Goal: Task Accomplishment & Management: Use online tool/utility

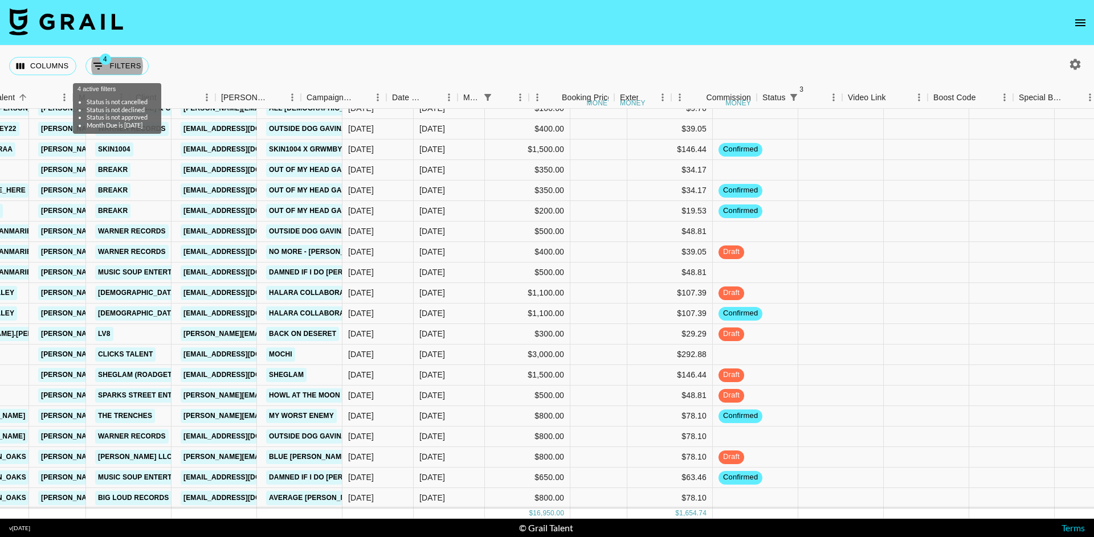
scroll to position [138, 315]
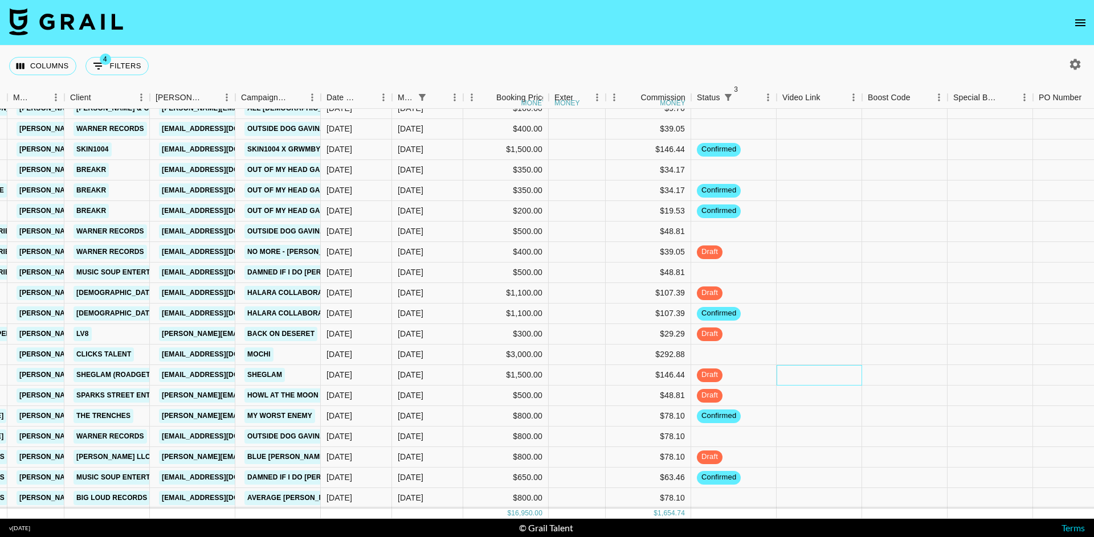
click at [787, 369] on div at bounding box center [819, 375] width 85 height 21
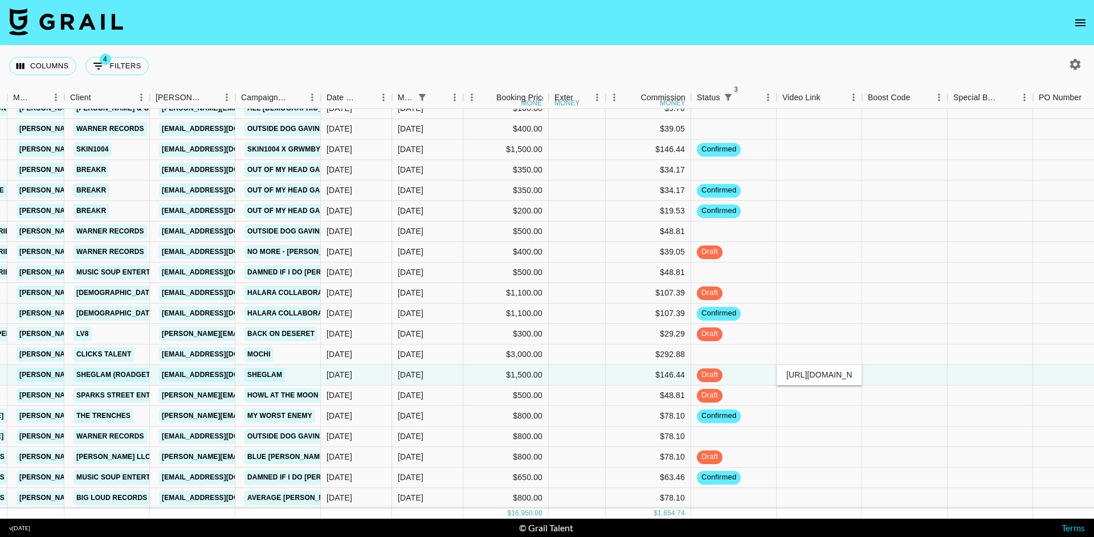
type input "[URL][DOMAIN_NAME]"
click at [888, 371] on div at bounding box center [904, 375] width 85 height 21
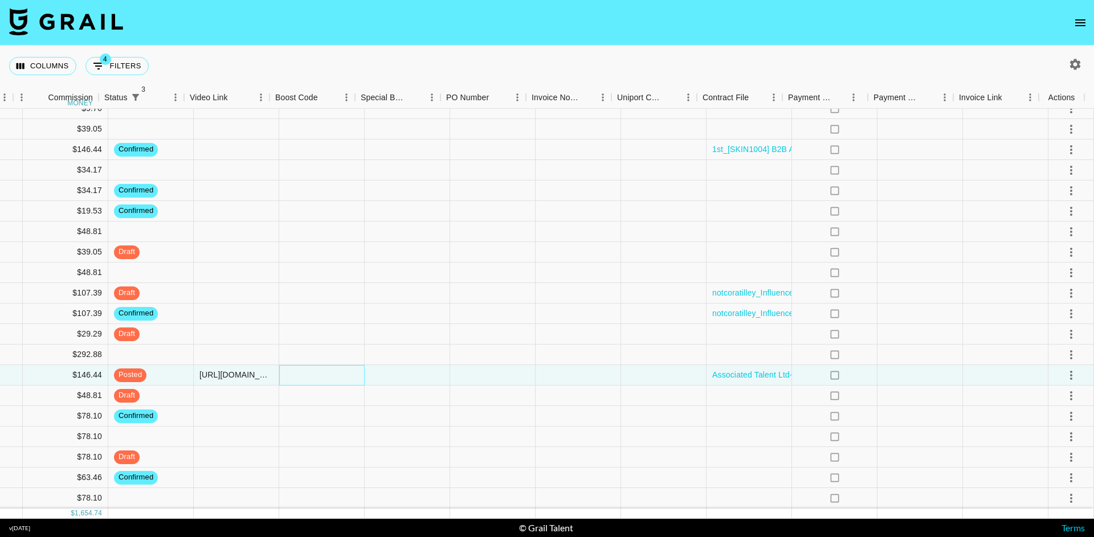
scroll to position [138, 906]
click at [1064, 369] on icon "select merge strategy" at bounding box center [1071, 376] width 14 height 14
click at [1038, 468] on div "Approve" at bounding box center [1046, 474] width 35 height 14
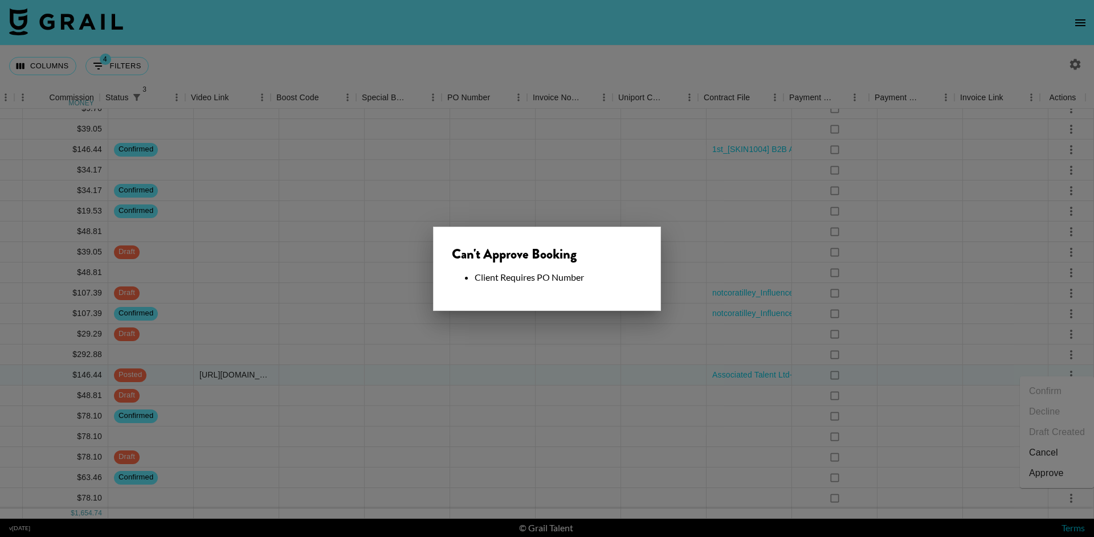
click at [624, 370] on div at bounding box center [547, 268] width 1094 height 537
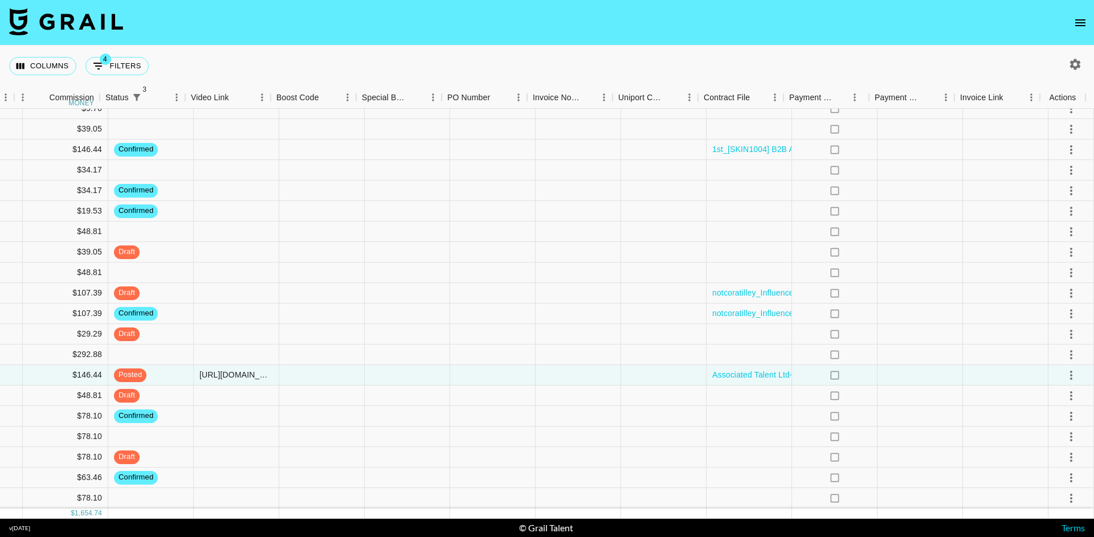
drag, startPoint x: 359, startPoint y: 1, endPoint x: 293, endPoint y: -18, distance: 68.2
click at [293, 0] on html "Columns 4 Filters + Booking Date Created Month Due Booking Price money External…" at bounding box center [547, 268] width 1094 height 537
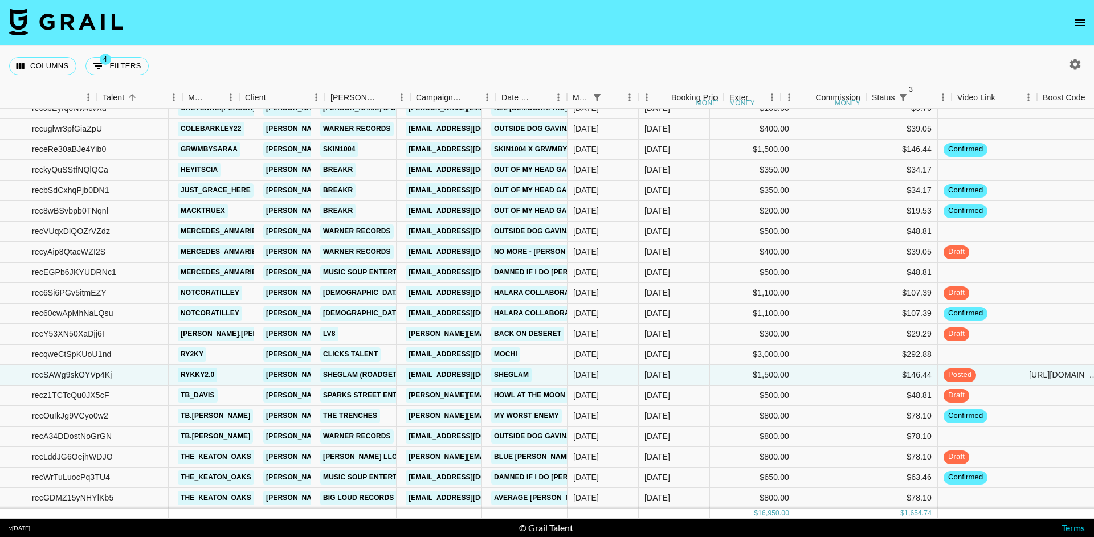
scroll to position [138, 66]
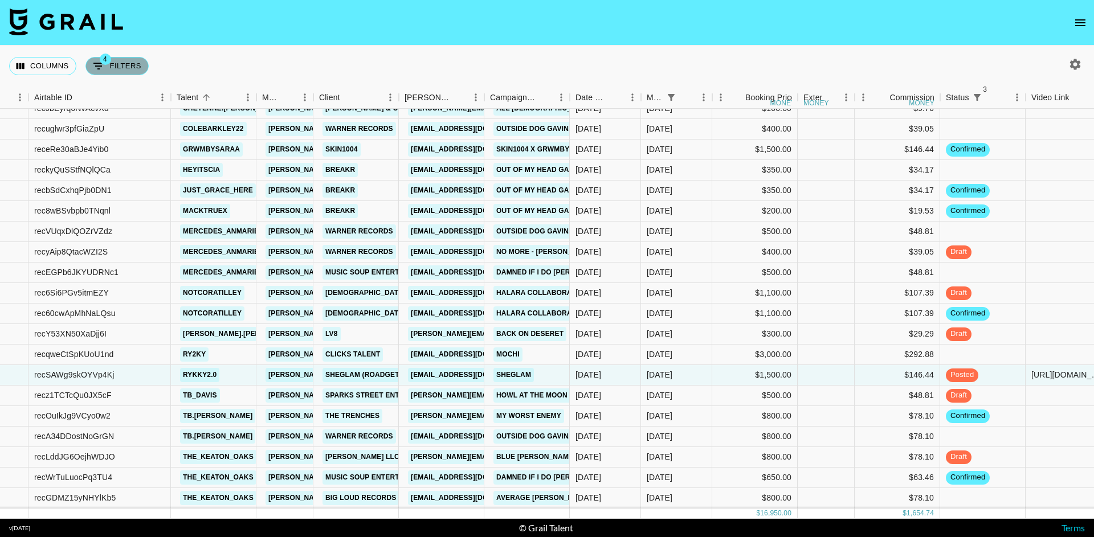
click at [129, 58] on button "4 Filters" at bounding box center [116, 66] width 63 height 18
select select "status"
select select "not"
select select "cancelled"
select select "status"
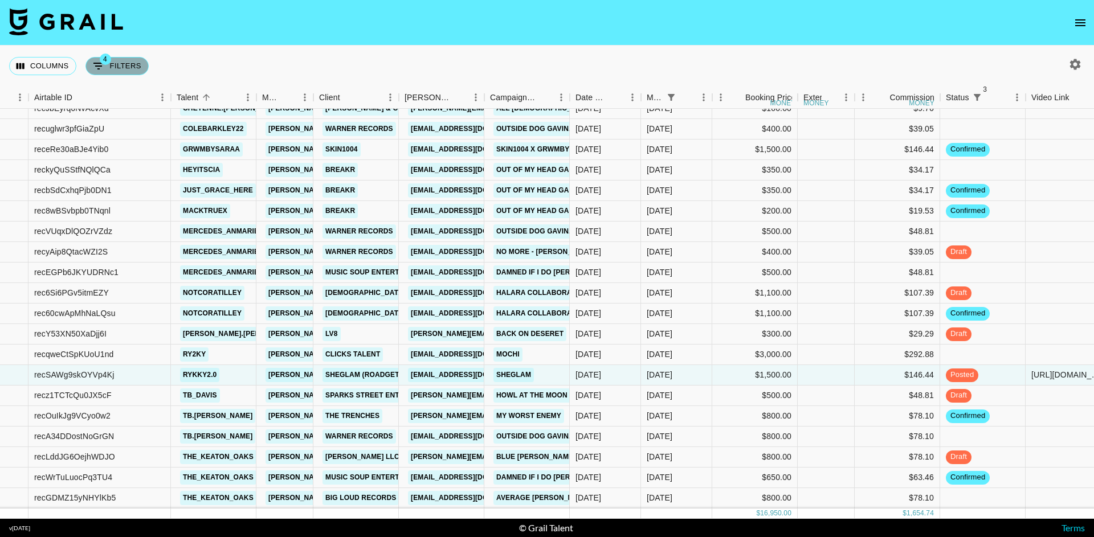
select select "not"
select select "declined"
select select "status"
select select "not"
select select "approved"
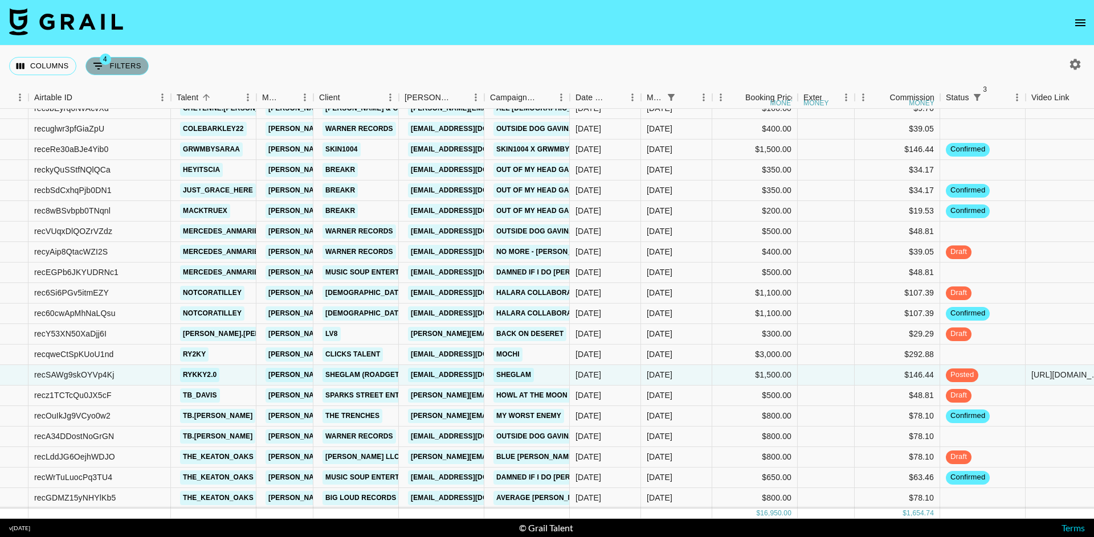
select select "monthDue2"
select select "[DATE]"
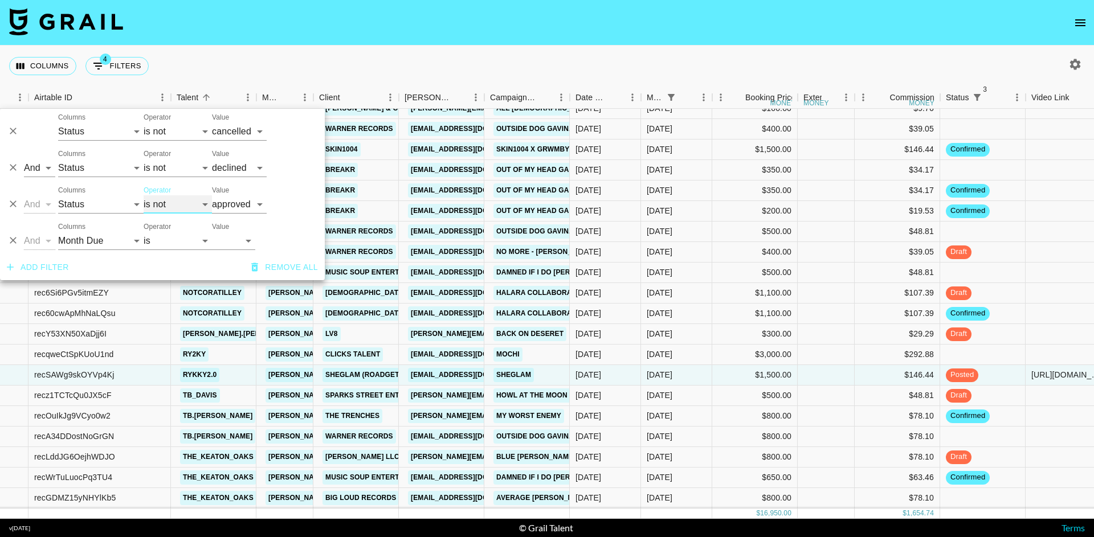
select select "is"
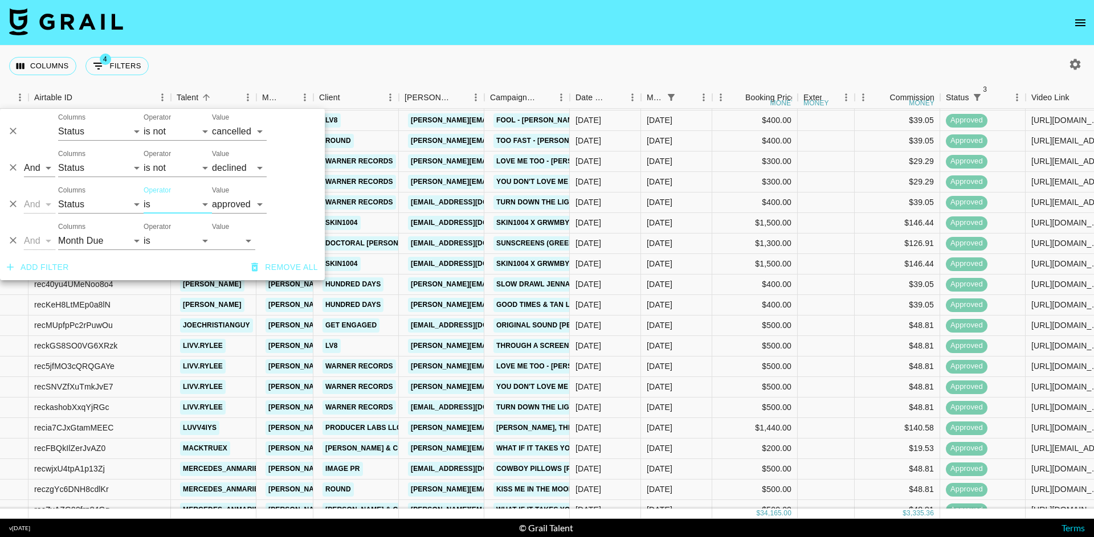
click at [390, 51] on div "Columns 4 Filters + Booking" at bounding box center [547, 66] width 1094 height 41
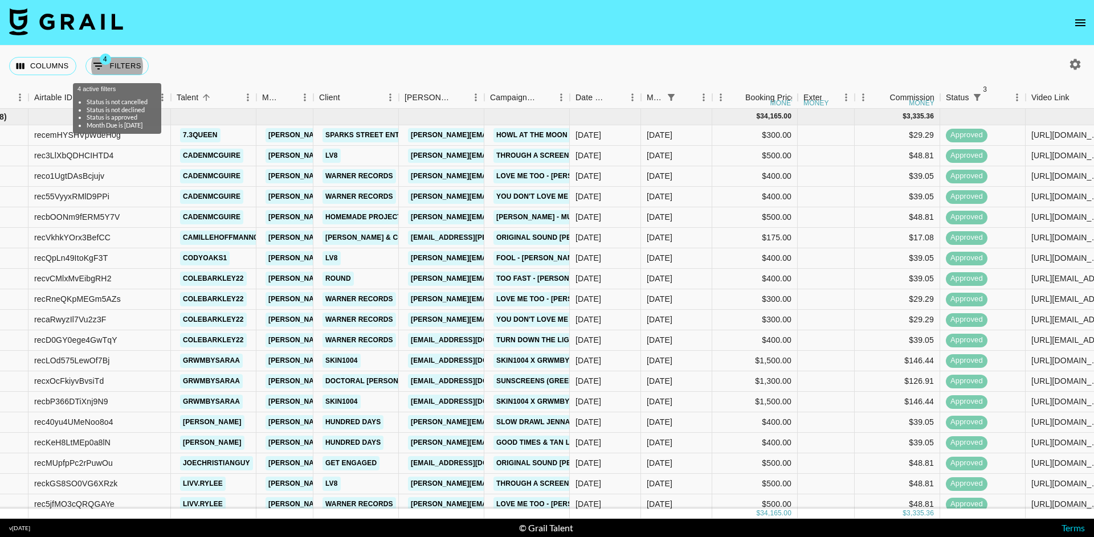
scroll to position [0, 66]
click at [123, 75] on button "4 Filters" at bounding box center [116, 66] width 63 height 18
select select "status"
select select "not"
select select "cancelled"
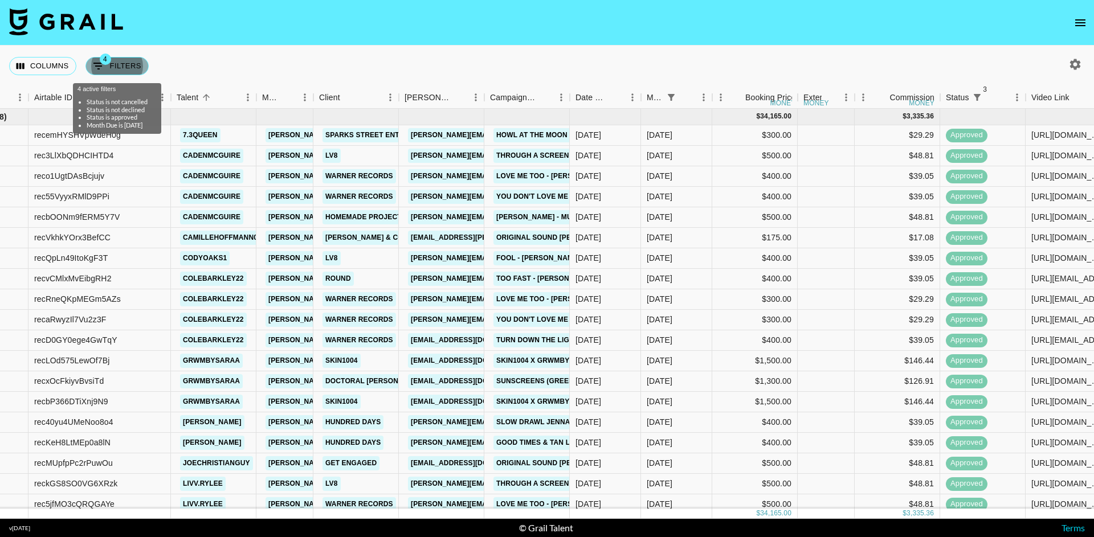
select select "status"
select select "not"
select select "declined"
select select "status"
select select "approved"
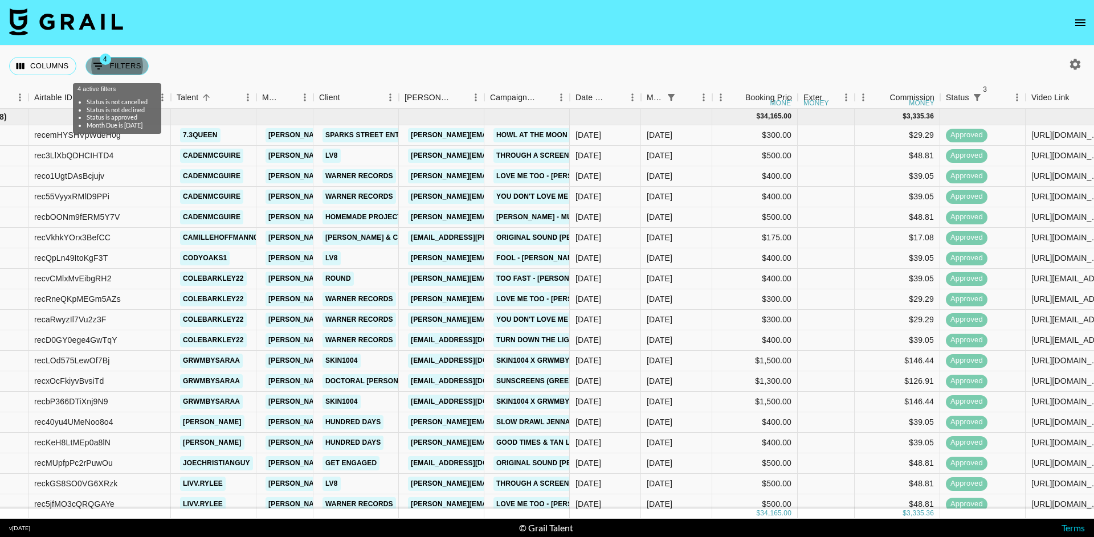
select select "monthDue2"
select select "[DATE]"
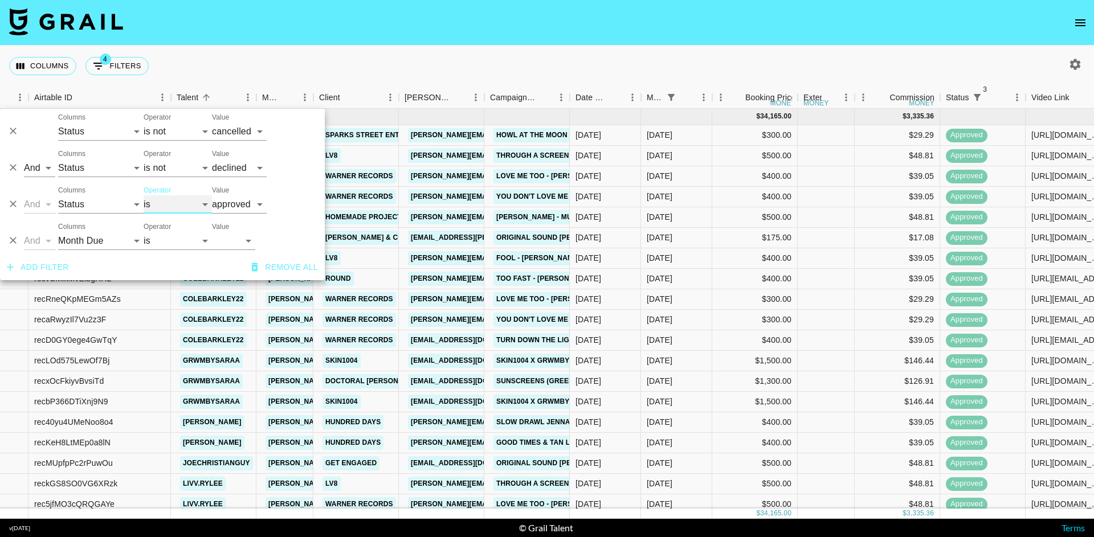
select select "not"
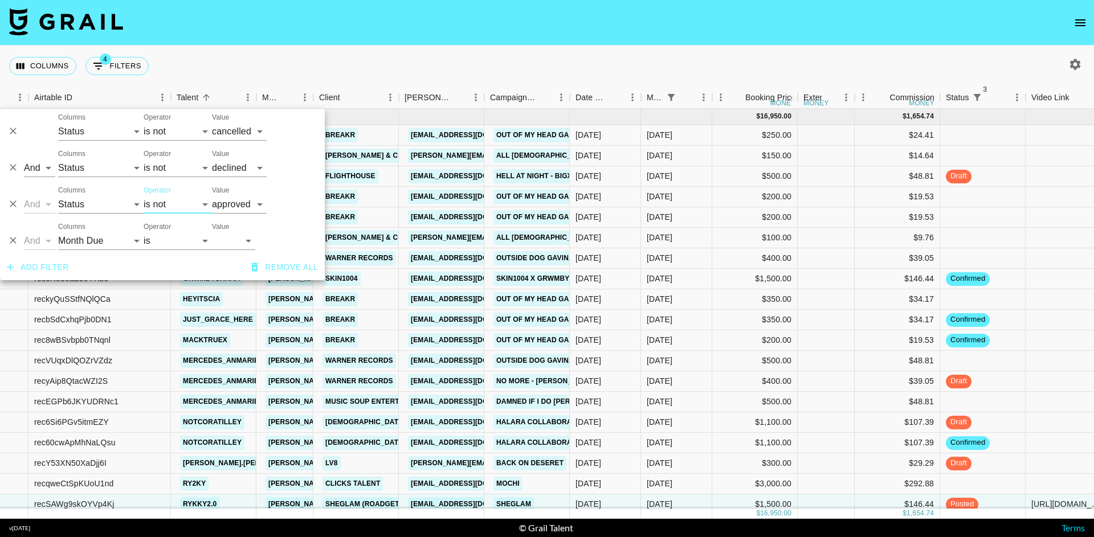
click at [313, 10] on nav at bounding box center [547, 23] width 1094 height 46
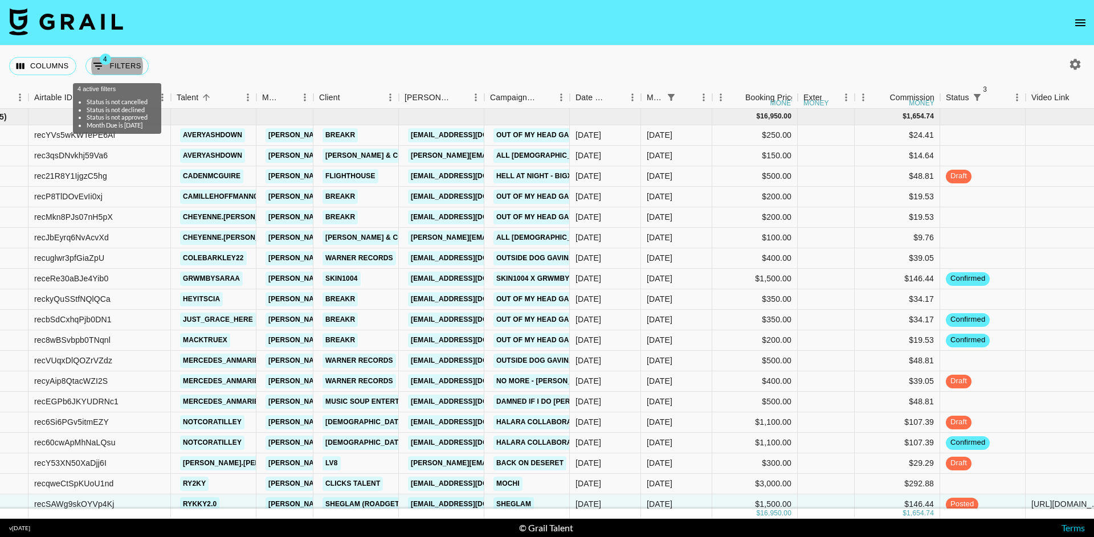
scroll to position [0, 0]
click at [487, 7] on nav at bounding box center [547, 23] width 1094 height 46
